Goal: Navigation & Orientation: Find specific page/section

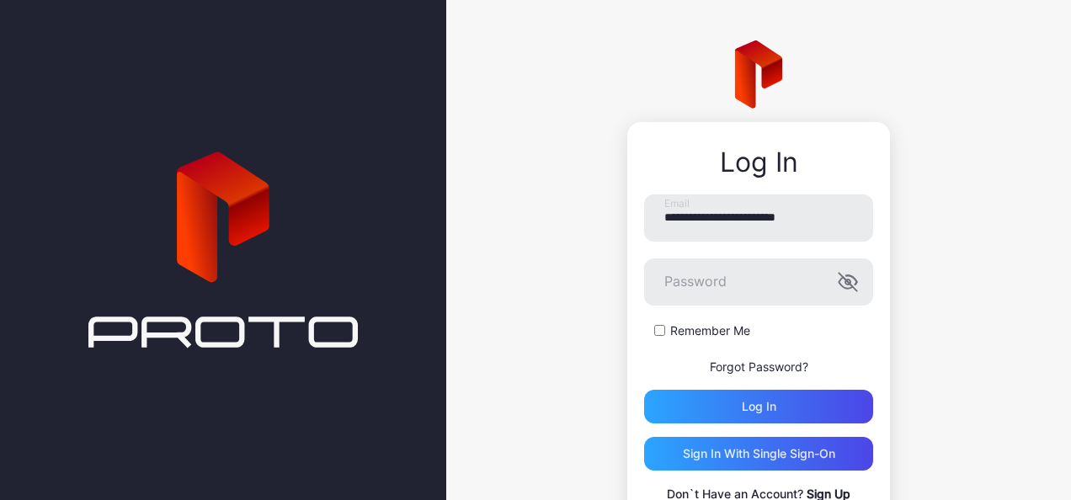
type input "**********"
click at [733, 447] on div "Sign in With Single Sign-On" at bounding box center [759, 453] width 152 height 13
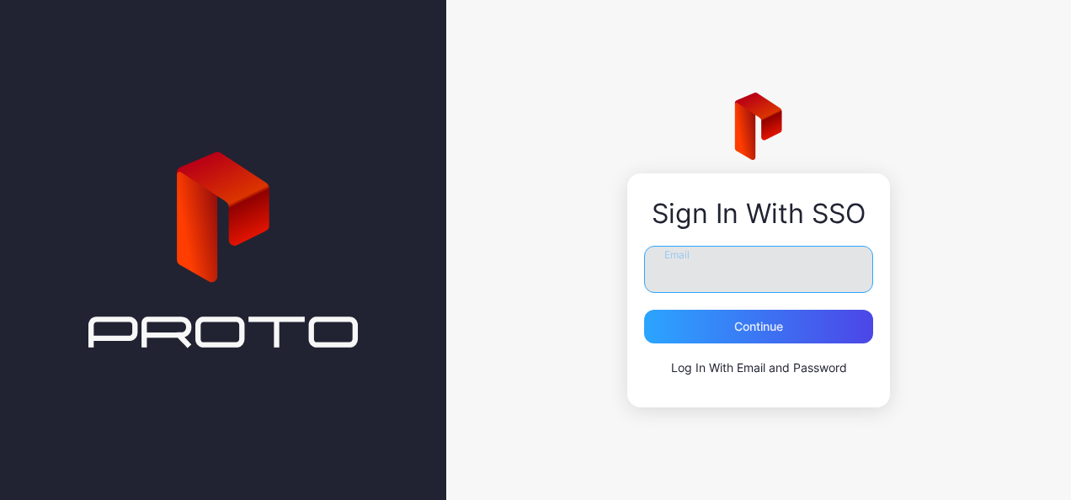
click at [689, 273] on input "Email" at bounding box center [758, 269] width 229 height 47
type input "**********"
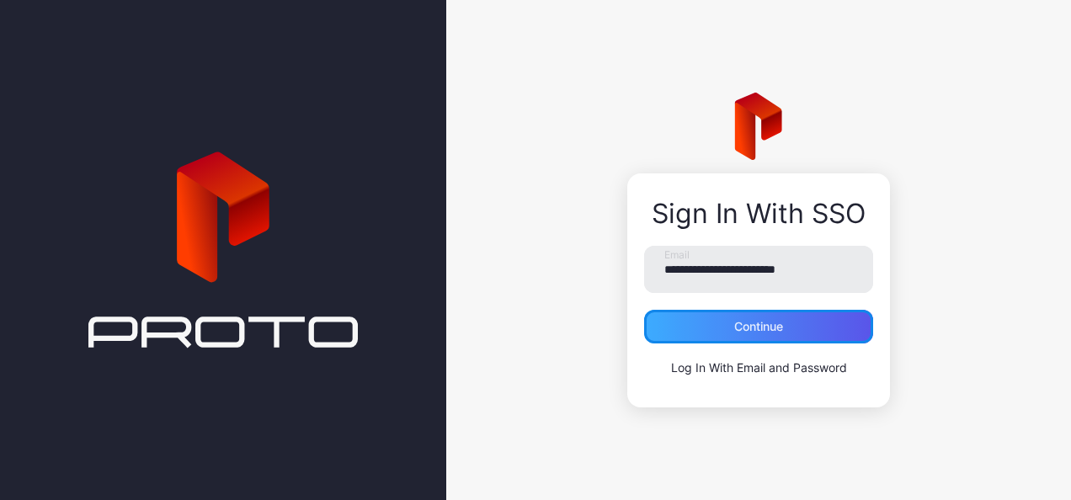
click at [719, 328] on div "Continue" at bounding box center [758, 327] width 229 height 34
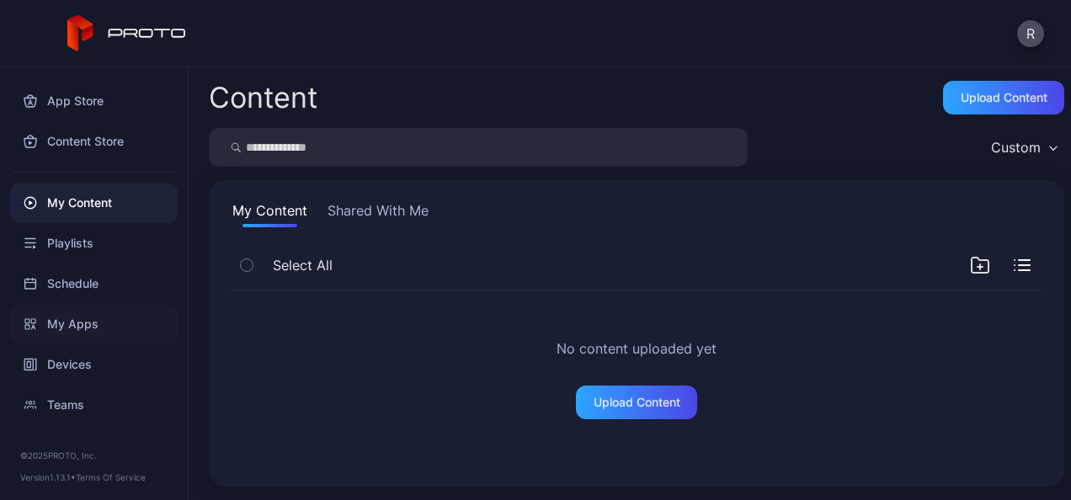
click at [88, 322] on div "My Apps" at bounding box center [94, 324] width 168 height 40
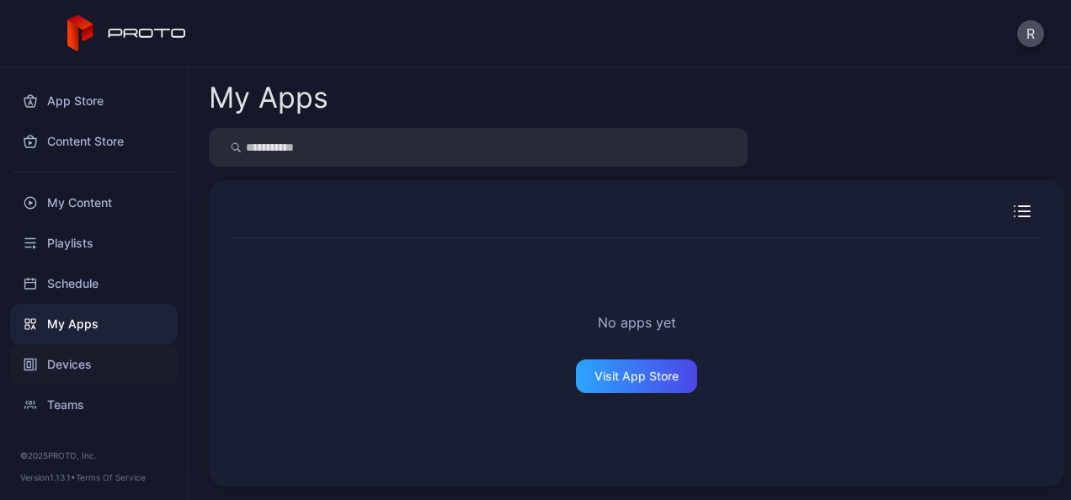
click at [62, 364] on div "Devices" at bounding box center [94, 364] width 168 height 40
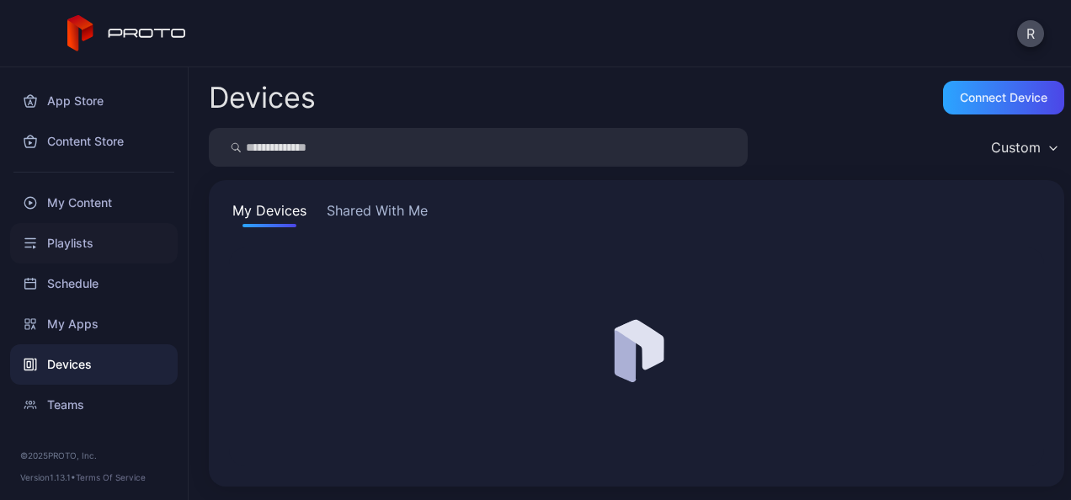
click at [79, 244] on div "Playlists" at bounding box center [94, 243] width 168 height 40
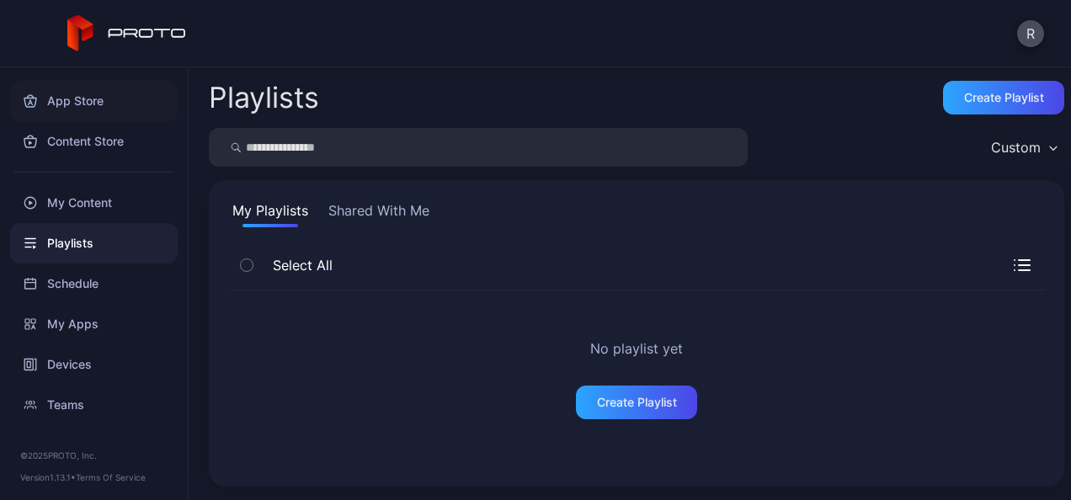
click at [84, 103] on div "App Store" at bounding box center [94, 101] width 168 height 40
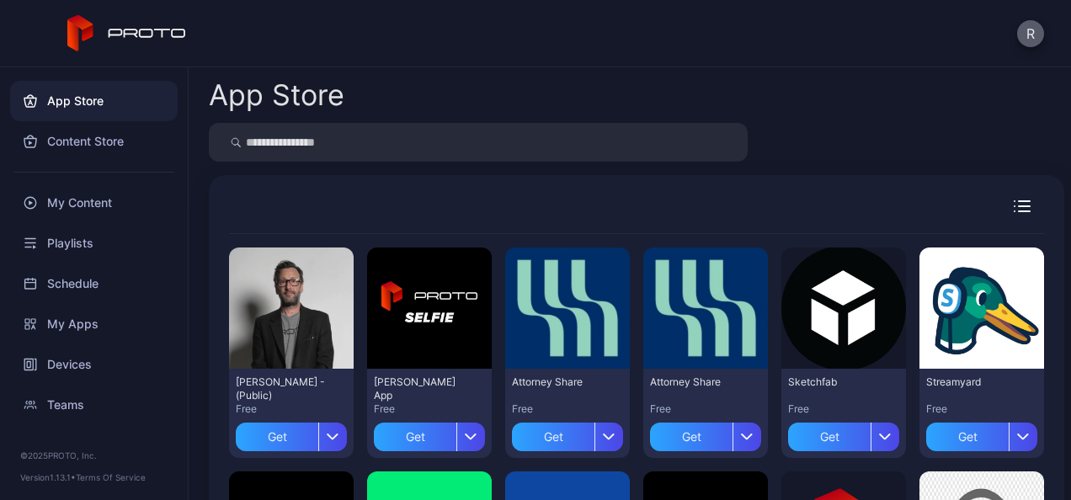
click at [1027, 44] on button "R" at bounding box center [1030, 33] width 27 height 27
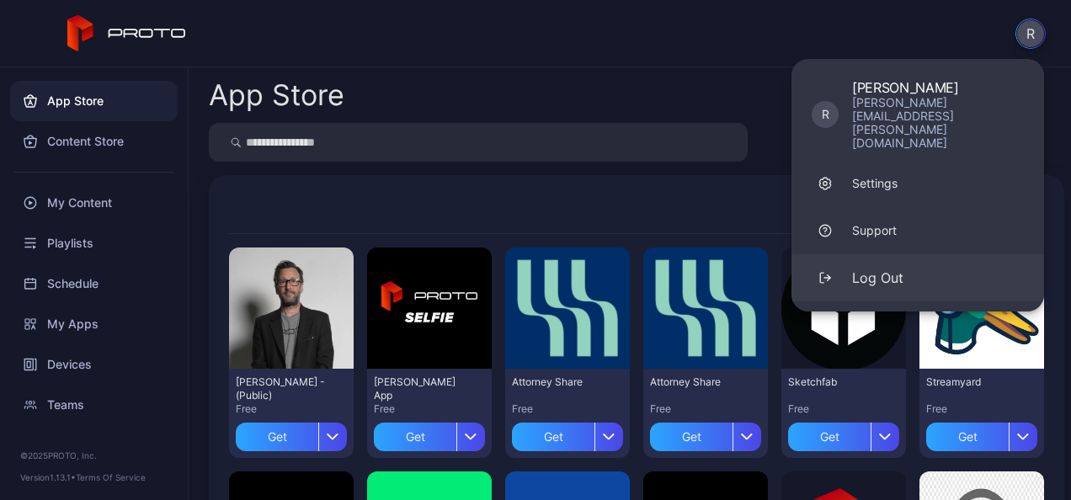
click at [872, 268] on div "Log Out" at bounding box center [877, 278] width 51 height 20
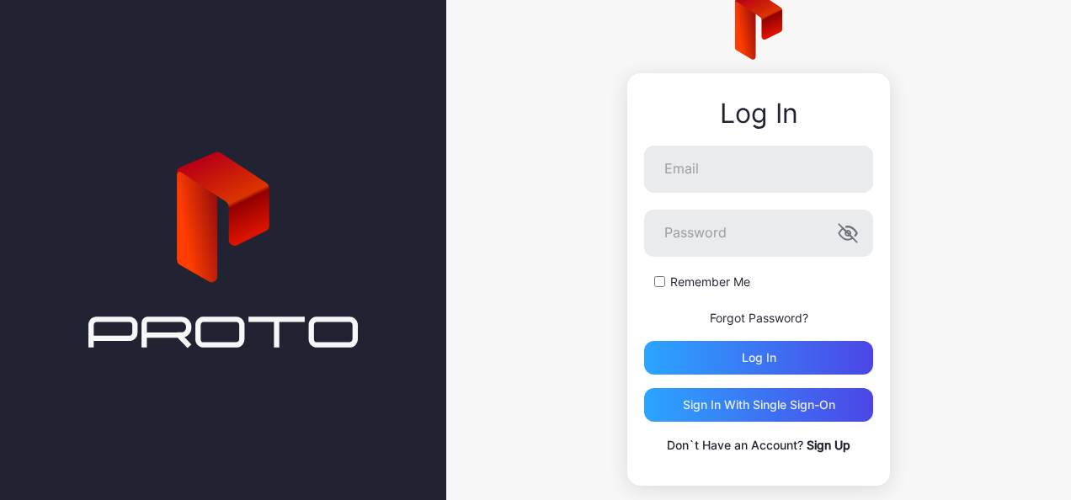
scroll to position [74, 0]
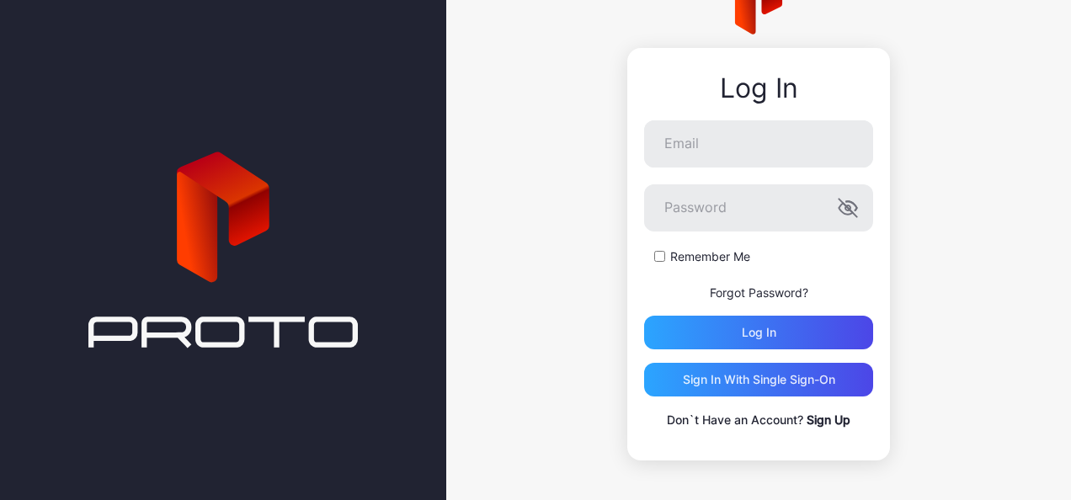
click at [829, 415] on link "Sign Up" at bounding box center [829, 420] width 44 height 14
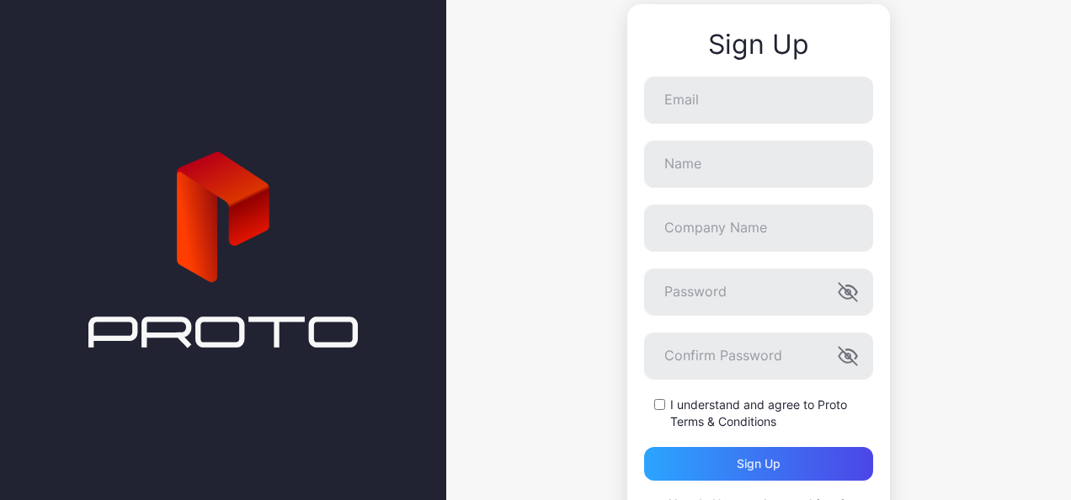
scroll to position [202, 0]
